Goal: Information Seeking & Learning: Understand process/instructions

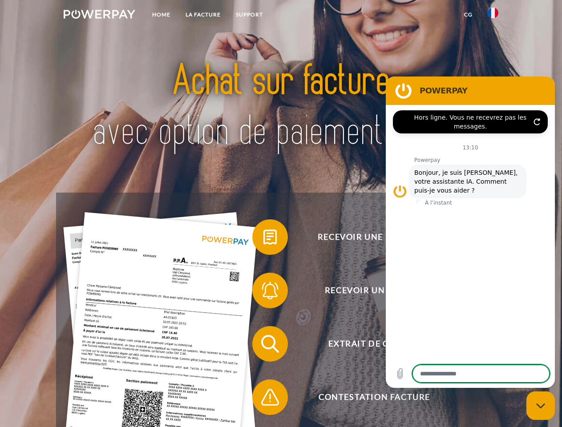
click at [99, 16] on img at bounding box center [100, 14] width 72 height 9
click at [493, 16] on img at bounding box center [493, 13] width 11 height 11
click at [468, 15] on link "CG" at bounding box center [469, 15] width 24 height 16
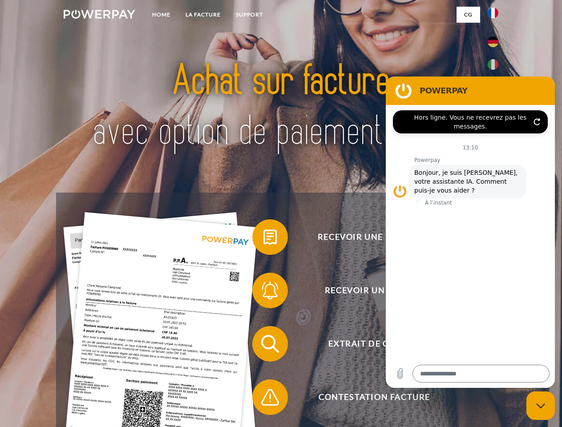
click at [263, 239] on span at bounding box center [257, 237] width 44 height 44
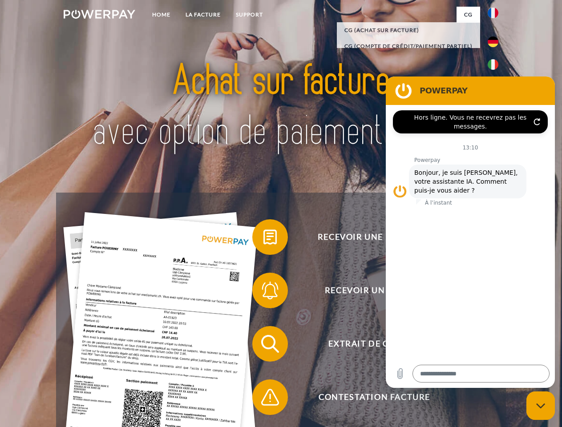
click at [263, 292] on span at bounding box center [257, 290] width 44 height 44
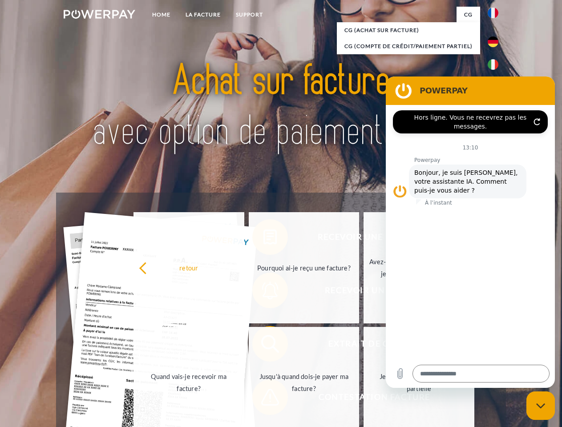
click at [263, 346] on link "Jusqu'à quand dois-je payer ma facture?" at bounding box center [304, 382] width 111 height 111
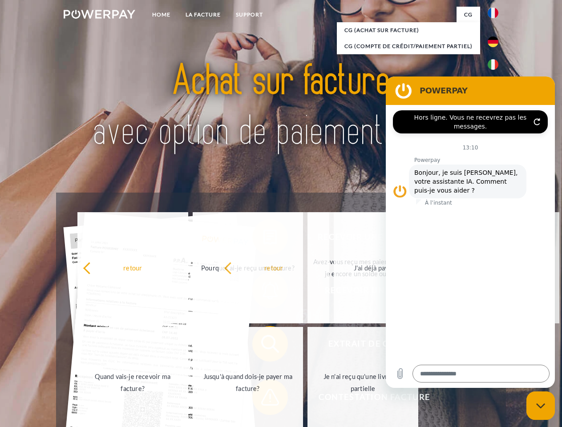
click at [263, 399] on span at bounding box center [257, 397] width 44 height 44
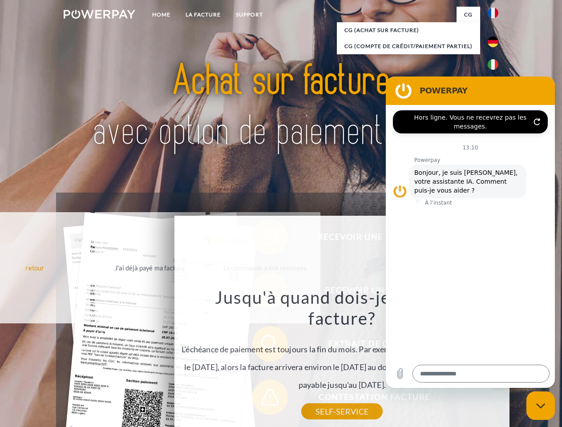
click at [541, 406] on icon "Fermer la fenêtre de messagerie" at bounding box center [540, 406] width 9 height 6
type textarea "*"
